Goal: Task Accomplishment & Management: Use online tool/utility

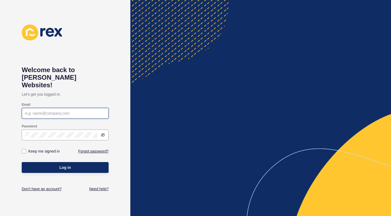
click at [93, 111] on input "Email" at bounding box center [65, 113] width 80 height 5
type input "[PERSON_NAME][EMAIL_ADDRESS][DOMAIN_NAME]"
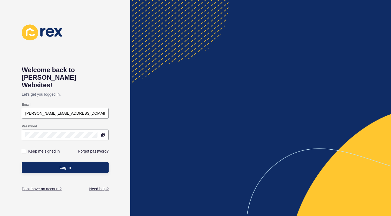
click at [48, 149] on label "Keep me signed in" at bounding box center [43, 151] width 31 height 5
click at [26, 150] on input "Keep me signed in" at bounding box center [25, 152] width 4 height 4
checkbox input "true"
click at [57, 162] on button "Log in" at bounding box center [65, 167] width 87 height 11
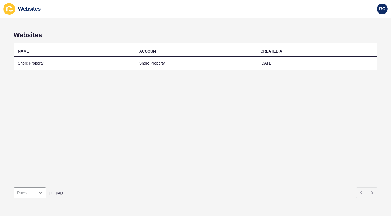
click at [49, 65] on td "Shore Property" at bounding box center [74, 63] width 121 height 13
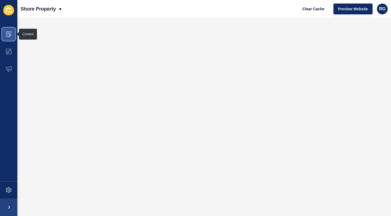
click at [7, 33] on icon at bounding box center [8, 33] width 5 height 5
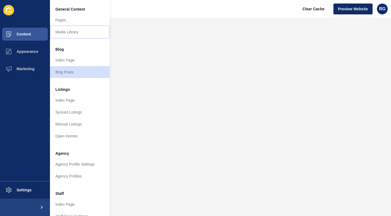
click at [61, 32] on link "Media Library" at bounding box center [80, 32] width 60 height 12
